Goal: Information Seeking & Learning: Learn about a topic

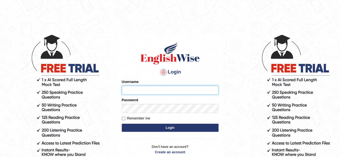
type input "RR12345"
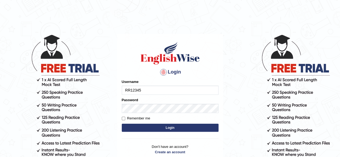
drag, startPoint x: 0, startPoint y: 0, endPoint x: 55, endPoint y: 15, distance: 57.3
click at [55, 15] on html "Login Please fix the following errors: Username RR12345 Password Remember me Lo…" at bounding box center [170, 78] width 340 height 157
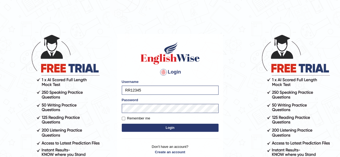
click at [149, 131] on button "Login" at bounding box center [170, 128] width 97 height 8
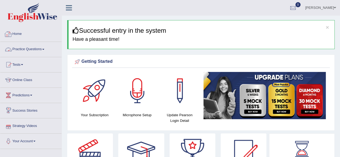
click at [27, 51] on link "Practice Questions" at bounding box center [30, 48] width 61 height 13
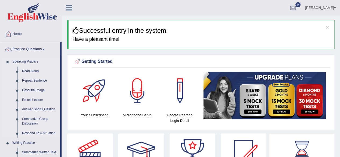
click at [32, 69] on link "Read Aloud" at bounding box center [40, 72] width 41 height 10
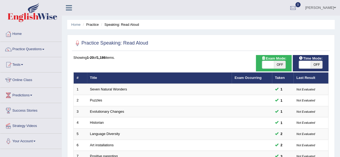
click at [315, 65] on span "OFF" at bounding box center [317, 65] width 12 height 8
checkbox input "true"
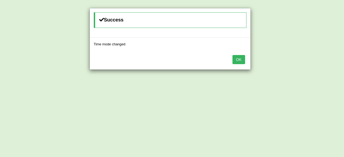
click at [235, 62] on button "OK" at bounding box center [239, 59] width 12 height 9
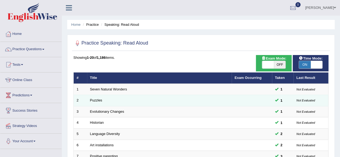
scroll to position [196, 0]
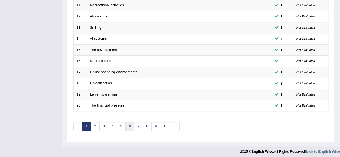
click at [131, 122] on link "6" at bounding box center [129, 126] width 9 height 9
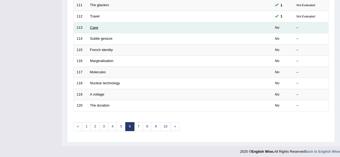
click at [98, 26] on link "Cape" at bounding box center [94, 28] width 8 height 4
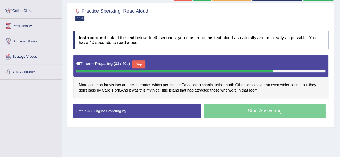
click at [142, 64] on button "Skip" at bounding box center [138, 65] width 13 height 8
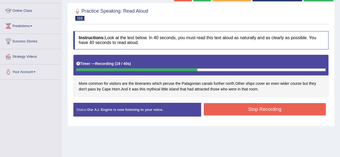
click at [236, 112] on button "Stop Recording" at bounding box center [265, 109] width 122 height 12
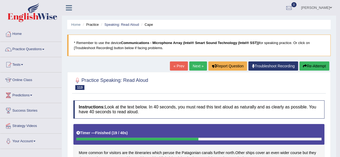
click at [197, 66] on link "Next »" at bounding box center [198, 66] width 18 height 9
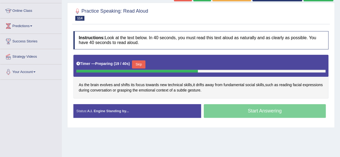
click at [144, 62] on button "Skip" at bounding box center [138, 65] width 13 height 8
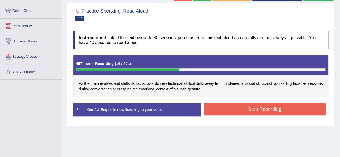
click at [240, 113] on button "Stop Recording" at bounding box center [265, 109] width 122 height 12
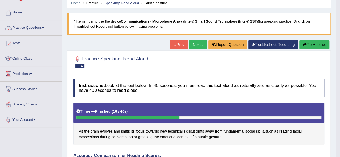
scroll to position [12, 0]
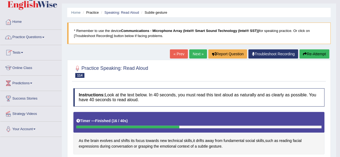
click at [29, 37] on link "Practice Questions" at bounding box center [30, 36] width 61 height 13
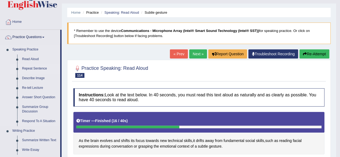
click at [37, 68] on link "Repeat Sentence" at bounding box center [40, 69] width 41 height 10
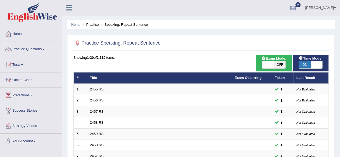
click at [276, 62] on span "OFF" at bounding box center [280, 65] width 12 height 8
checkbox input "true"
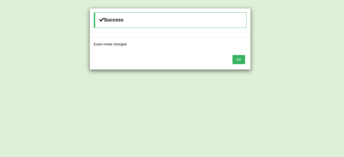
click at [241, 58] on button "OK" at bounding box center [239, 59] width 12 height 9
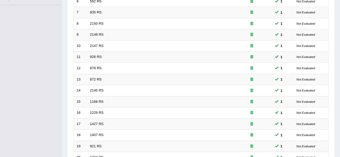
scroll to position [196, 0]
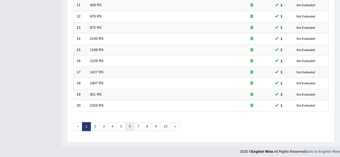
click at [125, 128] on link "6" at bounding box center [129, 126] width 9 height 9
click at [143, 126] on link "8" at bounding box center [147, 126] width 9 height 9
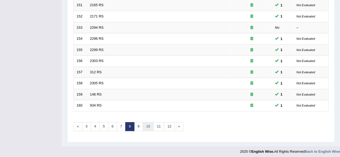
click at [144, 125] on link "10" at bounding box center [148, 126] width 11 height 9
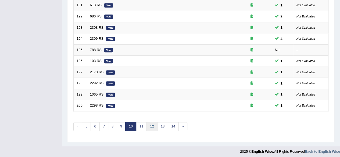
click at [150, 125] on link "12" at bounding box center [152, 126] width 11 height 9
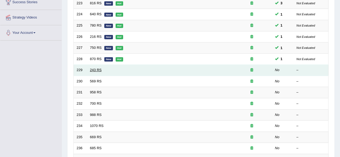
click at [91, 70] on link "243 RS" at bounding box center [96, 70] width 12 height 4
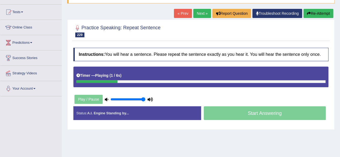
scroll to position [54, 0]
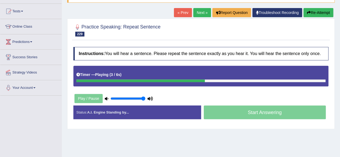
click at [332, 115] on div "Practice Speaking: Repeat Sentence 229 243 RS Instructions: You will hear a sen…" at bounding box center [201, 74] width 268 height 111
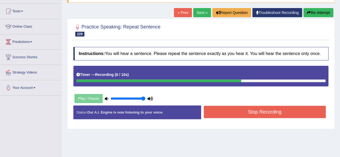
click at [242, 114] on button "Stop Recording" at bounding box center [265, 112] width 122 height 12
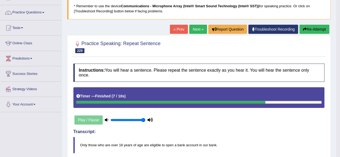
scroll to position [0, 0]
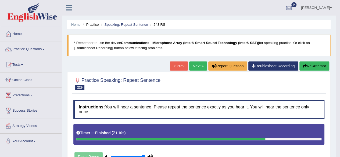
click at [199, 68] on link "Next »" at bounding box center [198, 66] width 18 height 9
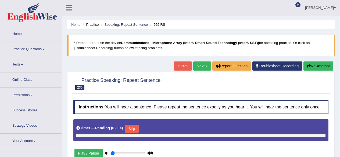
type input "1"
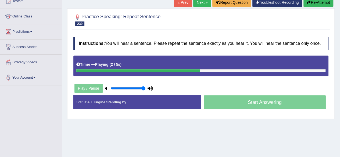
scroll to position [68, 0]
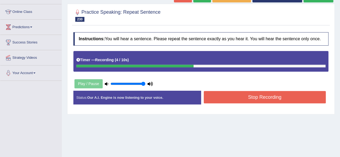
click at [240, 100] on button "Stop Recording" at bounding box center [265, 97] width 122 height 12
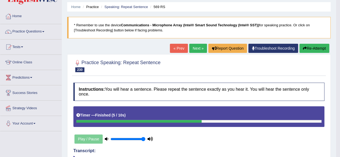
scroll to position [0, 0]
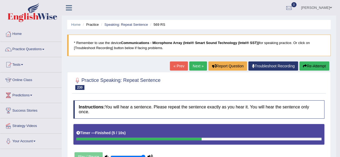
click at [191, 70] on link "Next »" at bounding box center [198, 66] width 18 height 9
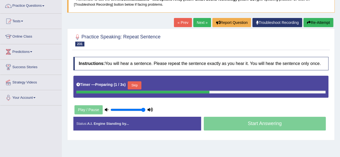
click at [141, 84] on button "Skip" at bounding box center [134, 85] width 13 height 8
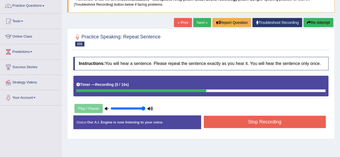
click at [251, 116] on button "Stop Recording" at bounding box center [265, 122] width 122 height 12
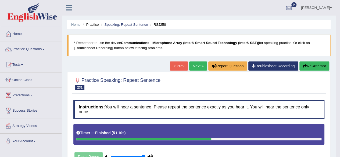
click at [195, 66] on link "Next »" at bounding box center [198, 66] width 18 height 9
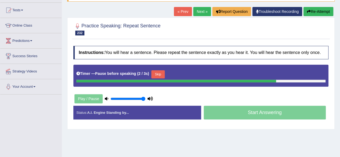
scroll to position [55, 0]
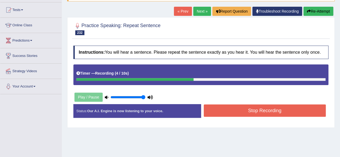
click at [228, 109] on button "Stop Recording" at bounding box center [265, 111] width 122 height 12
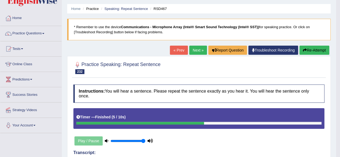
scroll to position [0, 0]
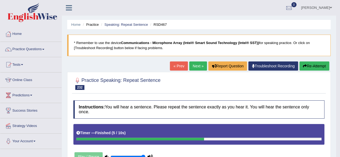
click at [317, 66] on button "Re-Attempt" at bounding box center [315, 66] width 30 height 9
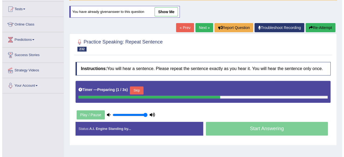
scroll to position [65, 0]
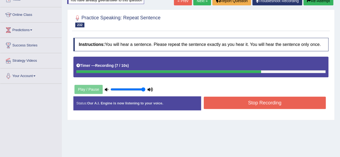
click at [224, 101] on button "Stop Recording" at bounding box center [265, 103] width 122 height 12
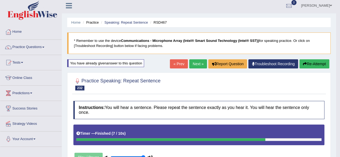
scroll to position [0, 0]
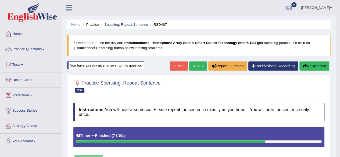
click at [191, 69] on link "Next »" at bounding box center [198, 66] width 18 height 9
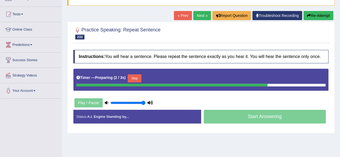
click at [139, 75] on button "Skip" at bounding box center [134, 79] width 13 height 8
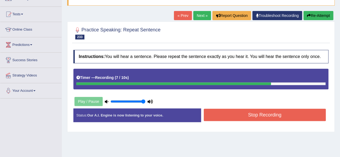
click at [216, 112] on button "Stop Recording" at bounding box center [265, 115] width 122 height 12
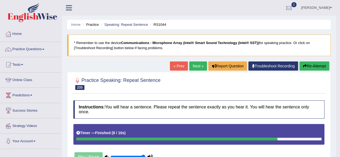
click at [196, 66] on link "Next »" at bounding box center [198, 66] width 18 height 9
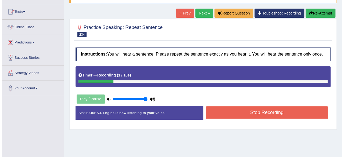
scroll to position [53, 0]
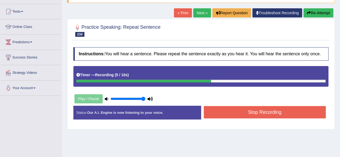
click at [232, 111] on button "Stop Recording" at bounding box center [265, 112] width 122 height 12
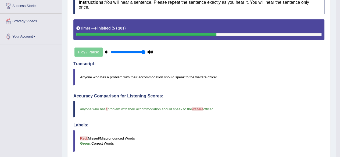
scroll to position [0, 0]
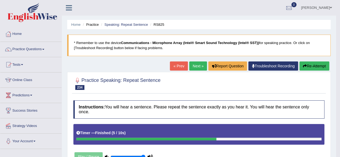
click at [192, 65] on link "Next »" at bounding box center [198, 66] width 18 height 9
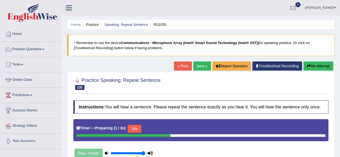
click at [140, 125] on button "Skip" at bounding box center [134, 129] width 13 height 8
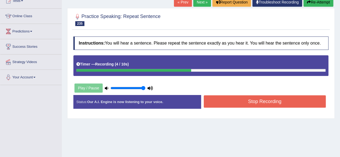
click at [242, 100] on button "Stop Recording" at bounding box center [265, 101] width 122 height 12
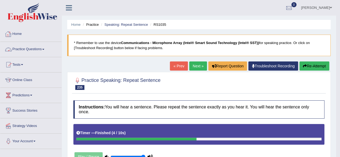
click at [26, 56] on li "Practice Questions Speaking Practice Read Aloud Repeat Sentence Describe Image …" at bounding box center [30, 49] width 61 height 15
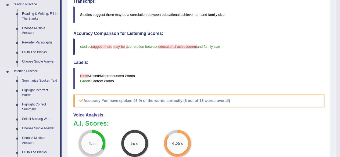
scroll to position [168, 0]
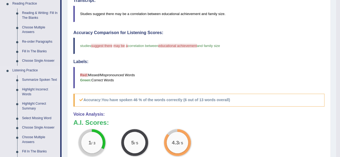
click at [49, 77] on link "Summarize Spoken Text" at bounding box center [40, 80] width 41 height 10
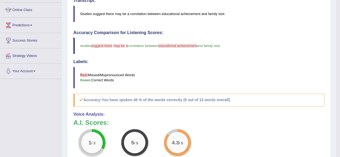
scroll to position [70, 0]
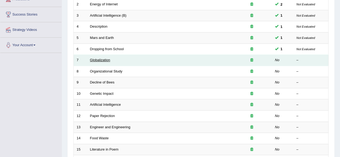
click at [98, 59] on link "Globalization" at bounding box center [100, 60] width 20 height 4
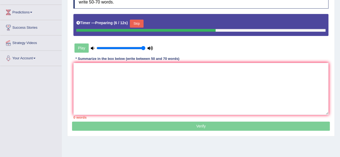
scroll to position [84, 0]
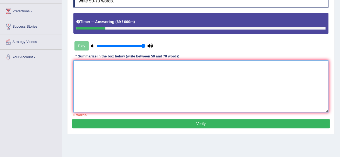
click at [98, 61] on textarea at bounding box center [200, 87] width 255 height 52
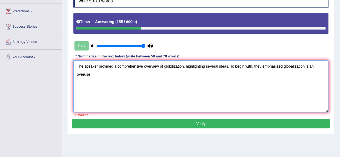
click at [170, 66] on textarea "The speaker provided a comprehensive overview of globilization, highlighting se…" at bounding box center [200, 87] width 255 height 52
click at [158, 78] on textarea "The speaker provided a comprehensive overview of globalization, highlighting se…" at bounding box center [200, 87] width 255 height 52
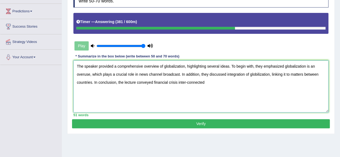
click at [172, 67] on textarea "The speaker provided a comprehensive overview of globalization, highlighting se…" at bounding box center [200, 87] width 255 height 52
click at [293, 69] on textarea "The speaker provided a comprehensive overview of globilization, highlighting se…" at bounding box center [200, 87] width 255 height 52
type textarea "The speaker provided a comprehensive overview of globilization, highlighting se…"
click at [209, 124] on button "Verify" at bounding box center [201, 123] width 258 height 9
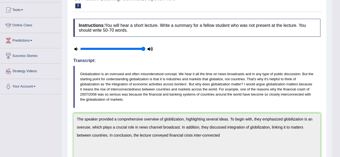
scroll to position [0, 0]
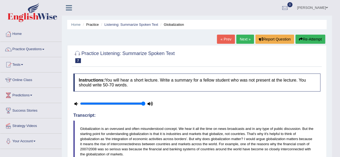
click at [246, 40] on link "Next »" at bounding box center [245, 39] width 18 height 9
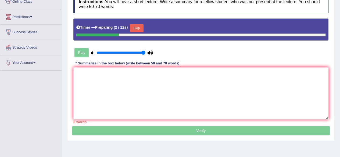
scroll to position [83, 0]
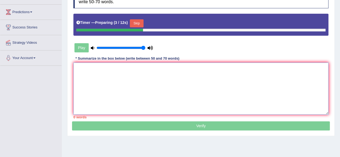
click at [222, 70] on textarea at bounding box center [200, 89] width 255 height 52
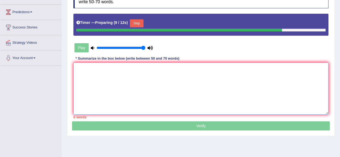
click at [222, 70] on textarea at bounding box center [200, 89] width 255 height 52
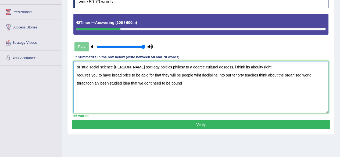
click at [77, 67] on textarea "or stud social science cleary socilogy poltiics philosy to a degree cultural de…" at bounding box center [200, 87] width 255 height 52
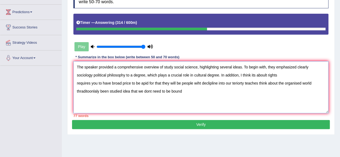
click at [143, 85] on textarea "The speaker provided a comprehensive overview of study social science, highligh…" at bounding box center [200, 87] width 255 height 52
click at [222, 77] on textarea "The speaker provided a comprehensive overview of study social science, highligh…" at bounding box center [200, 87] width 255 height 52
click at [275, 75] on textarea "The speaker provided a comprehensive overview of study social science, highligh…" at bounding box center [200, 87] width 255 height 52
click at [295, 75] on textarea "The speaker provided a comprehensive overview of study social science, highligh…" at bounding box center [200, 87] width 255 height 52
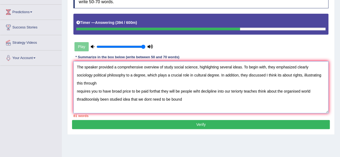
drag, startPoint x: 111, startPoint y: 83, endPoint x: 74, endPoint y: 83, distance: 37.1
click at [74, 83] on textarea "The speaker provided a comprehensive overview of study social science, highligh…" at bounding box center [200, 87] width 255 height 52
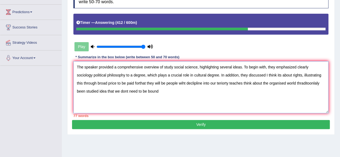
click at [118, 82] on textarea "The speaker provided a comprehensive overview of study social science, highligh…" at bounding box center [200, 87] width 255 height 52
click at [113, 82] on textarea "The speaker provided a comprehensive overview of study social science, highligh…" at bounding box center [200, 87] width 255 height 52
click at [201, 83] on textarea "The speaker provided a comprehensive overview of study social science, highligh…" at bounding box center [200, 87] width 255 height 52
click at [200, 86] on textarea "The speaker provided a comprehensive overview of study social science, highligh…" at bounding box center [200, 87] width 255 height 52
click at [206, 83] on textarea "The speaker provided a comprehensive overview of study social science, highligh…" at bounding box center [200, 87] width 255 height 52
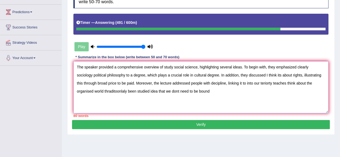
click at [228, 83] on textarea "The speaker provided a comprehensive overview of study social science, highligh…" at bounding box center [200, 87] width 255 height 52
drag, startPoint x: 228, startPoint y: 83, endPoint x: 292, endPoint y: 86, distance: 63.8
click at [292, 86] on textarea "The speaker provided a comprehensive overview of study social science, highligh…" at bounding box center [200, 87] width 255 height 52
drag, startPoint x: 143, startPoint y: 92, endPoint x: 72, endPoint y: 93, distance: 71.0
click at [72, 93] on div "Practice Listening: Summarize Spoken Text 8 Organizational Study Instructions: …" at bounding box center [201, 48] width 268 height 173
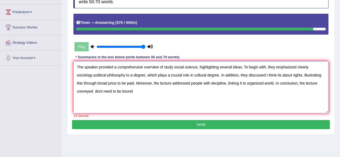
click at [324, 83] on textarea "The speaker provided a comprehensive overview of study social science, highligh…" at bounding box center [200, 87] width 255 height 52
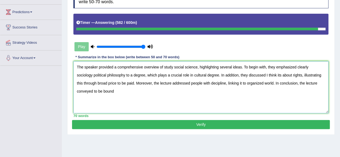
click at [96, 94] on textarea "The speaker provided a comprehensive overview of study social science, highligh…" at bounding box center [200, 87] width 255 height 52
type textarea "The speaker provided a comprehensive overview of study social science, highligh…"
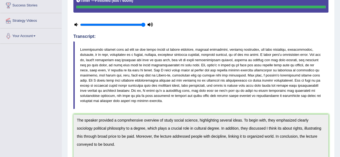
scroll to position [0, 0]
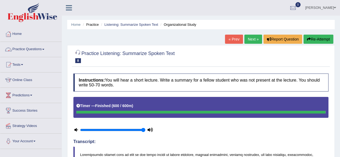
click at [37, 49] on link "Practice Questions" at bounding box center [30, 48] width 61 height 13
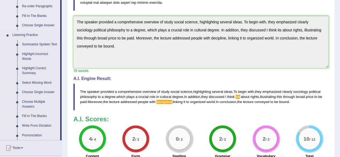
scroll to position [224, 0]
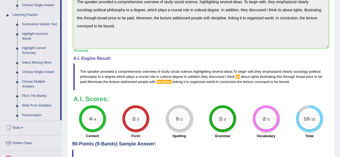
click at [43, 69] on link "Choose Single Answer" at bounding box center [40, 73] width 41 height 10
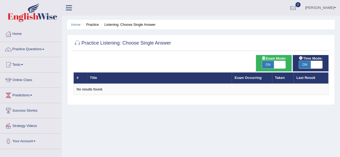
click at [268, 61] on span "ON" at bounding box center [268, 65] width 12 height 8
checkbox input "false"
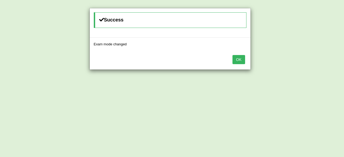
click at [241, 56] on button "OK" at bounding box center [239, 59] width 12 height 9
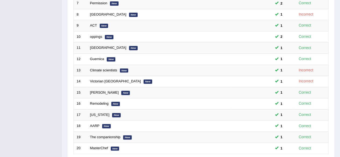
scroll to position [196, 0]
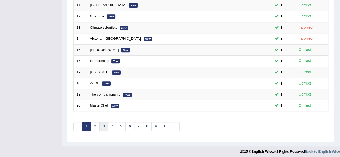
click at [103, 125] on link "3" at bounding box center [104, 126] width 9 height 9
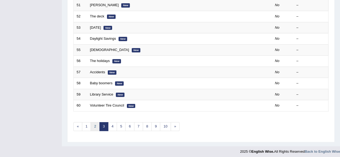
click at [96, 125] on link "2" at bounding box center [95, 126] width 9 height 9
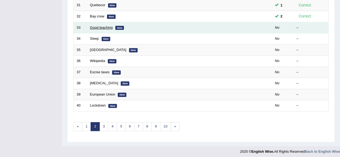
click at [106, 26] on link "Good teaching" at bounding box center [101, 28] width 23 height 4
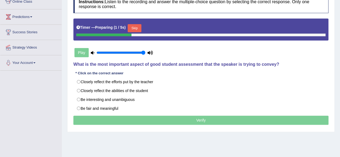
scroll to position [77, 0]
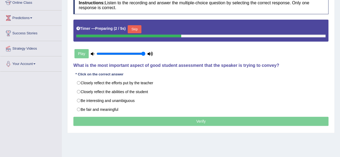
click at [138, 29] on button "Skip" at bounding box center [134, 29] width 13 height 8
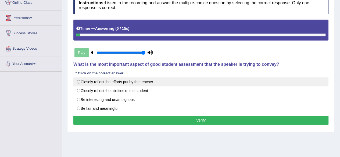
click at [140, 80] on label "Closely reflect the efforts put by the teacher" at bounding box center [200, 81] width 255 height 9
radio input "true"
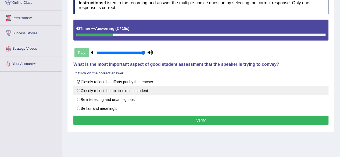
click at [140, 89] on label "Closely reflect the abilities of the student" at bounding box center [200, 90] width 255 height 9
radio input "true"
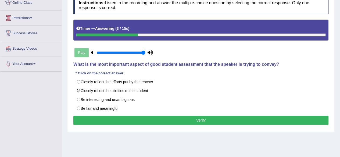
click at [145, 123] on button "Verify" at bounding box center [200, 120] width 255 height 9
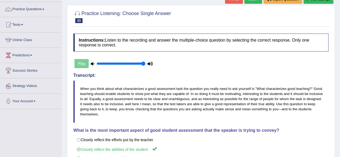
scroll to position [0, 0]
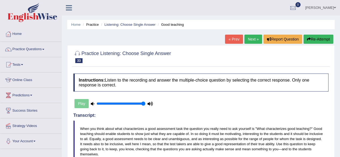
click at [252, 44] on div "« Prev Next » Report Question Re-Attempt" at bounding box center [280, 40] width 110 height 10
click at [252, 38] on link "Next »" at bounding box center [253, 39] width 18 height 9
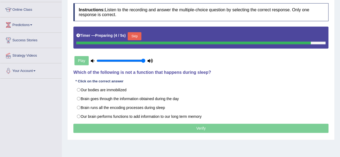
click at [138, 33] on button "Skip" at bounding box center [134, 36] width 13 height 8
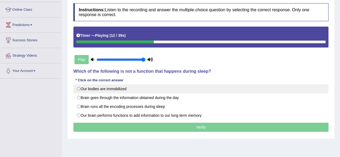
click at [118, 91] on label "Our bodies are immobilized" at bounding box center [200, 88] width 255 height 9
radio input "true"
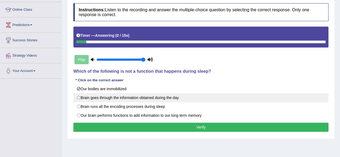
click at [145, 99] on label "Brain goes through the information obtained during the day" at bounding box center [200, 97] width 255 height 9
radio input "true"
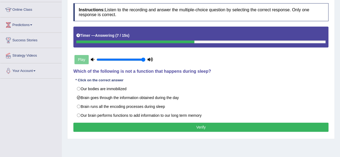
click at [142, 125] on button "Verify" at bounding box center [200, 127] width 255 height 9
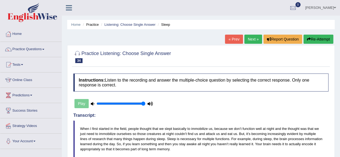
click at [251, 41] on link "Next »" at bounding box center [253, 39] width 18 height 9
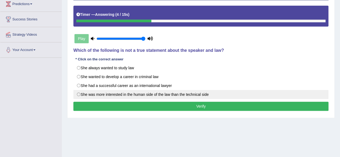
click at [134, 93] on label "She was more interested in the human side of the law than the technical side" at bounding box center [200, 94] width 255 height 9
radio input "true"
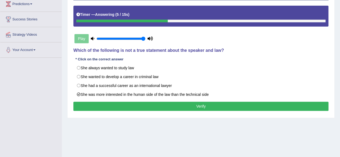
click at [133, 105] on button "Verify" at bounding box center [200, 106] width 255 height 9
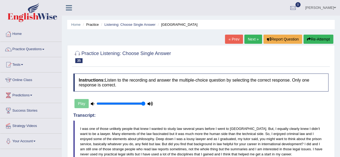
click at [244, 42] on link "Next »" at bounding box center [253, 39] width 18 height 9
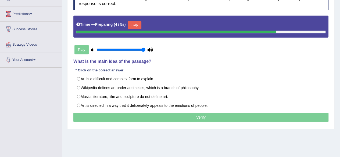
click at [132, 26] on button "Skip" at bounding box center [134, 25] width 13 height 8
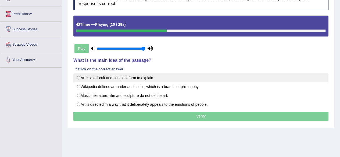
click at [127, 80] on label "Art is a difficult and complex form to explain." at bounding box center [200, 77] width 255 height 9
radio input "true"
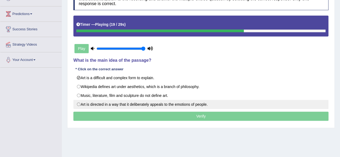
click at [118, 100] on label "Art is directed in a way that it deliberately appeals to the emotions of people." at bounding box center [200, 104] width 255 height 9
radio input "true"
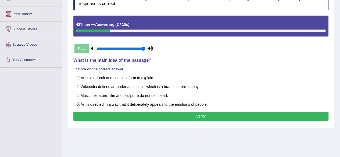
click at [152, 113] on button "Verify" at bounding box center [200, 116] width 255 height 9
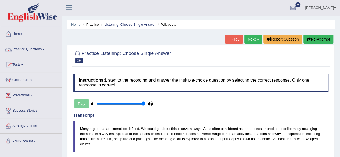
click at [34, 51] on link "Practice Questions" at bounding box center [30, 48] width 61 height 13
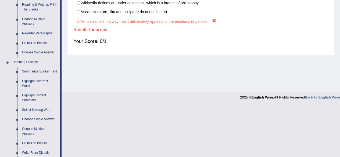
scroll to position [177, 0]
click at [31, 127] on link "Choose Multiple Answers" at bounding box center [40, 131] width 41 height 14
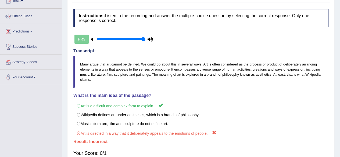
scroll to position [66, 0]
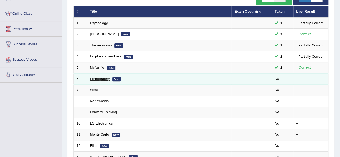
click at [103, 77] on link "Ethnography" at bounding box center [100, 79] width 20 height 4
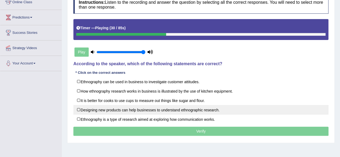
click at [141, 107] on label "Designing new products can help businesses to understand ethnographic research." at bounding box center [200, 110] width 255 height 10
checkbox input "true"
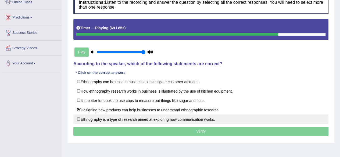
click at [155, 121] on label "Ethnography is a type of research aimed at exploring how communication works." at bounding box center [200, 120] width 255 height 10
checkbox input "false"
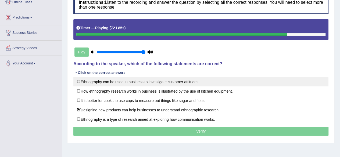
click at [173, 83] on label "Ethnography can be used in business to investigate customer attitudes." at bounding box center [200, 82] width 255 height 10
checkbox input "true"
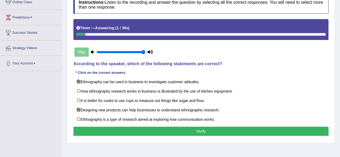
click at [175, 130] on button "Verify" at bounding box center [200, 131] width 255 height 9
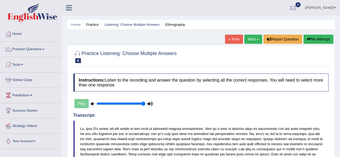
click at [249, 36] on link "Next »" at bounding box center [253, 39] width 18 height 9
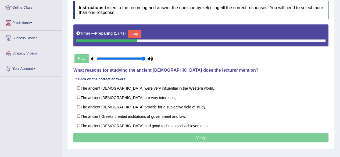
scroll to position [73, 0]
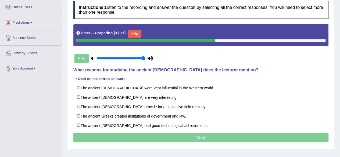
click at [135, 33] on button "Skip" at bounding box center [134, 34] width 13 height 8
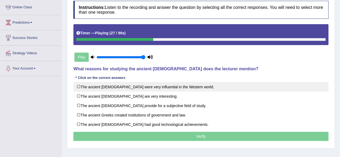
click at [140, 88] on label "The ancient Greeks were very influential in the Western world." at bounding box center [200, 87] width 255 height 10
checkbox input "true"
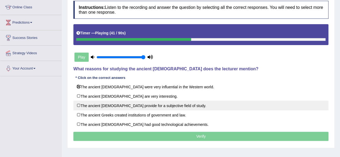
click at [147, 105] on label "The ancient Greeks provide for a subjective field of study." at bounding box center [200, 106] width 255 height 10
checkbox input "true"
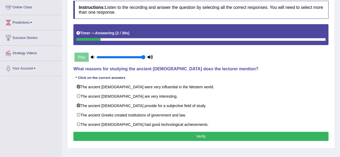
click at [149, 135] on button "Verify" at bounding box center [200, 136] width 255 height 9
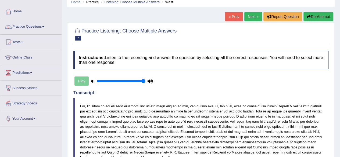
scroll to position [17, 0]
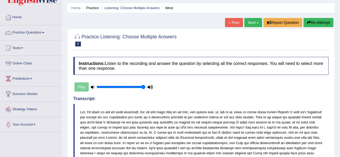
click at [254, 24] on link "Next »" at bounding box center [253, 22] width 18 height 9
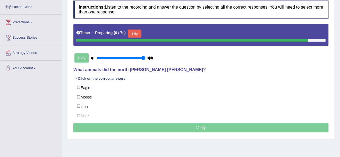
click at [138, 30] on button "Skip" at bounding box center [134, 34] width 13 height 8
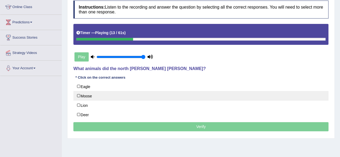
click at [86, 96] on label "Moose" at bounding box center [200, 96] width 255 height 10
checkbox input "true"
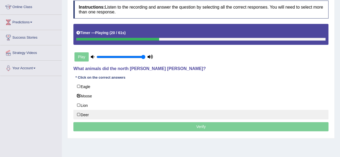
click at [86, 113] on label "Deer" at bounding box center [200, 115] width 255 height 10
checkbox input "true"
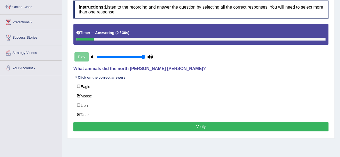
click at [166, 127] on button "Verify" at bounding box center [200, 126] width 255 height 9
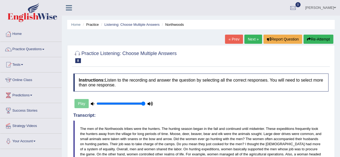
click at [248, 40] on link "Next »" at bounding box center [253, 39] width 18 height 9
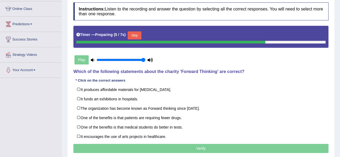
click at [137, 35] on button "Skip" at bounding box center [134, 35] width 13 height 8
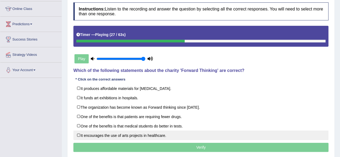
click at [144, 134] on label "It encourages the use of arts projects in healthcare." at bounding box center [200, 136] width 255 height 10
checkbox input "true"
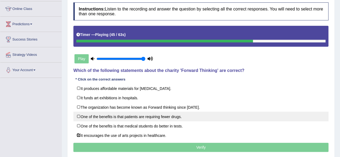
click at [149, 116] on label "One of the benefits is that patients are requiring fewer drugs." at bounding box center [200, 117] width 255 height 10
checkbox input "true"
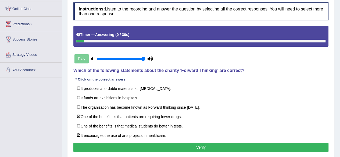
click at [177, 148] on button "Verify" at bounding box center [200, 147] width 255 height 9
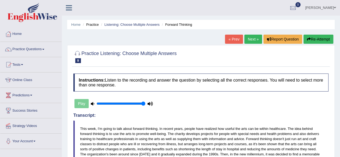
click at [251, 39] on link "Next »" at bounding box center [253, 39] width 18 height 9
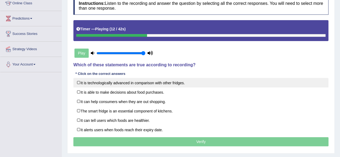
click at [150, 82] on label "It is technologically advanced in comparison with other fridges." at bounding box center [200, 83] width 255 height 10
checkbox input "true"
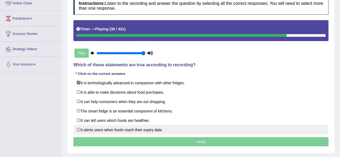
click at [133, 129] on label "It alerts users when foods reach their expiry date." at bounding box center [200, 130] width 255 height 10
checkbox input "true"
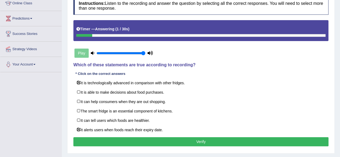
click at [144, 144] on button "Verify" at bounding box center [200, 141] width 255 height 9
